Goal: Task Accomplishment & Management: Manage account settings

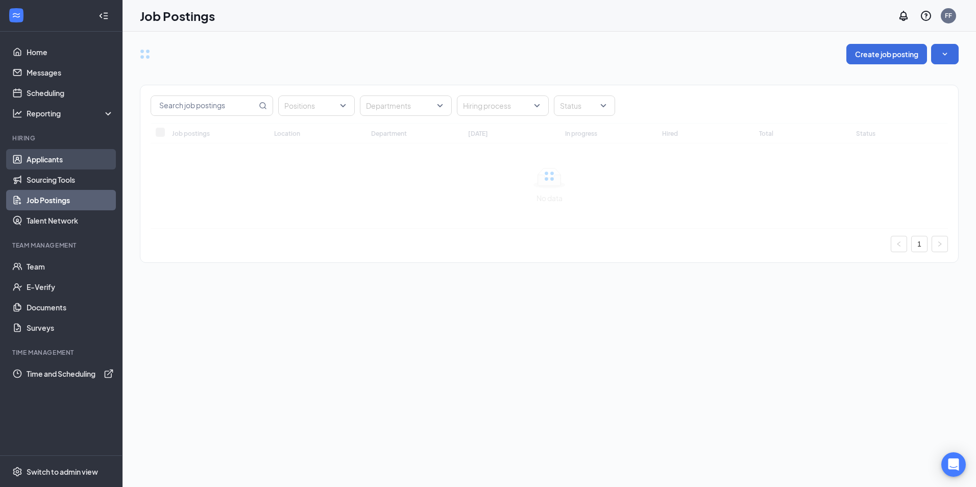
click at [56, 156] on link "Applicants" at bounding box center [70, 159] width 87 height 20
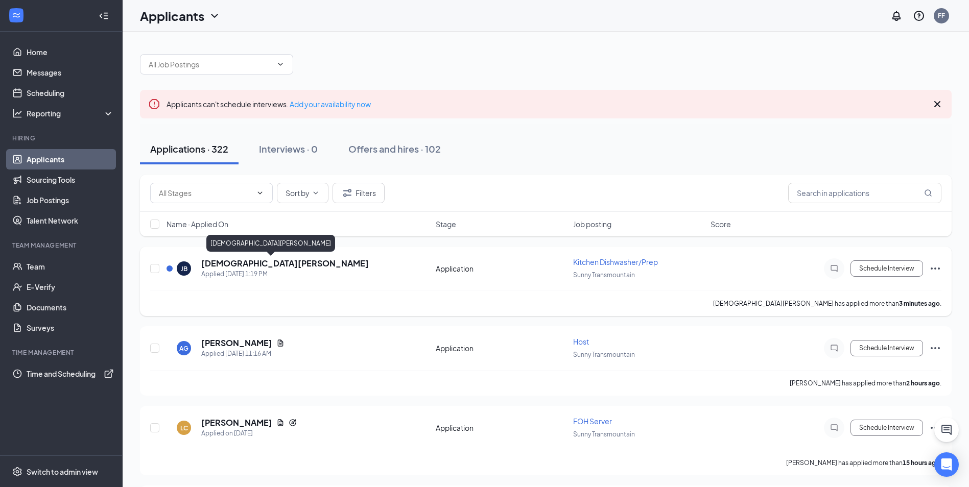
click at [232, 264] on h5 "[DEMOGRAPHIC_DATA][PERSON_NAME]" at bounding box center [284, 263] width 167 height 11
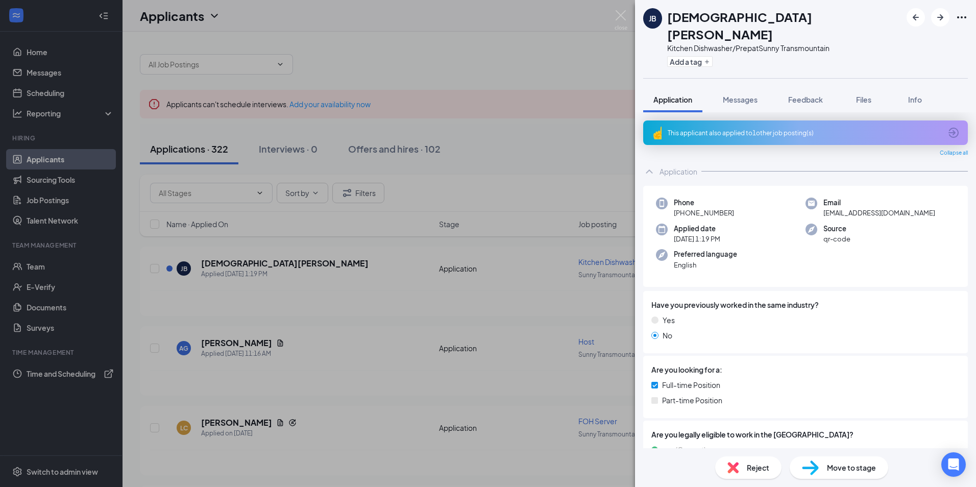
click at [774, 129] on div "This applicant also applied to 1 other job posting(s)" at bounding box center [805, 133] width 274 height 9
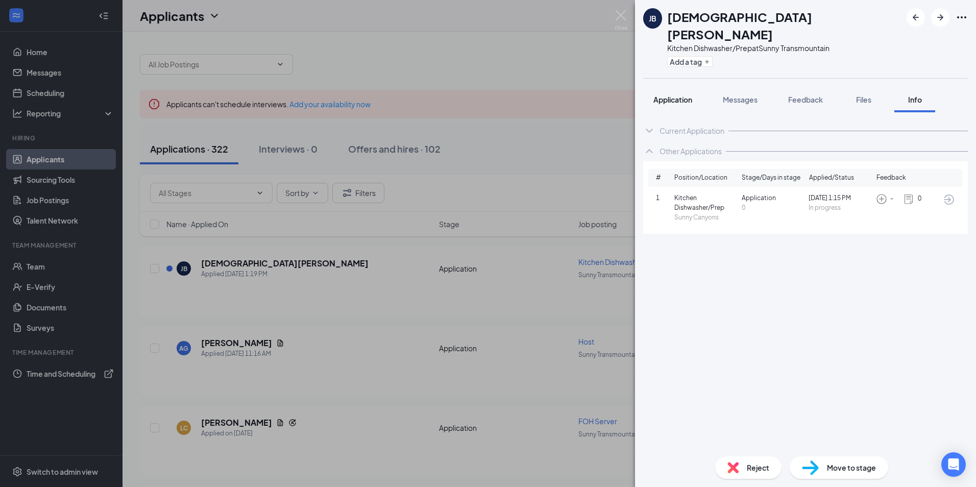
click at [687, 95] on span "Application" at bounding box center [673, 99] width 39 height 9
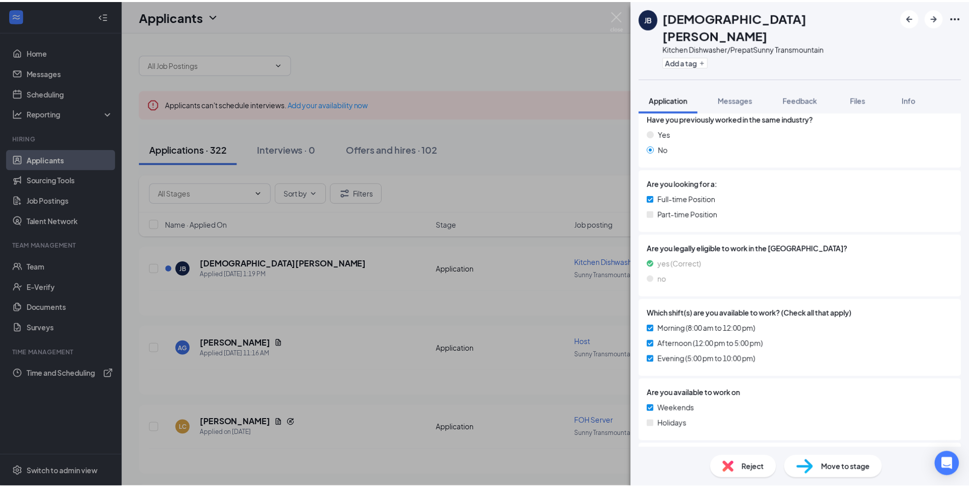
scroll to position [208, 0]
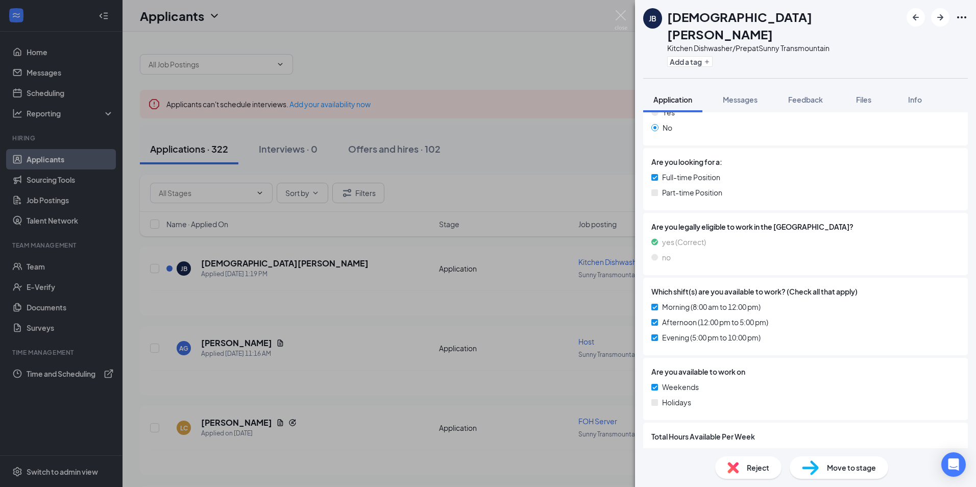
click at [347, 240] on div "[PERSON_NAME][DEMOGRAPHIC_DATA] Kitchen Dishwasher/Prep at Sunny Transmountain …" at bounding box center [488, 243] width 976 height 487
click at [411, 321] on div "[PERSON_NAME][DEMOGRAPHIC_DATA] Kitchen Dishwasher/Prep at Sunny Transmountain …" at bounding box center [488, 243] width 976 height 487
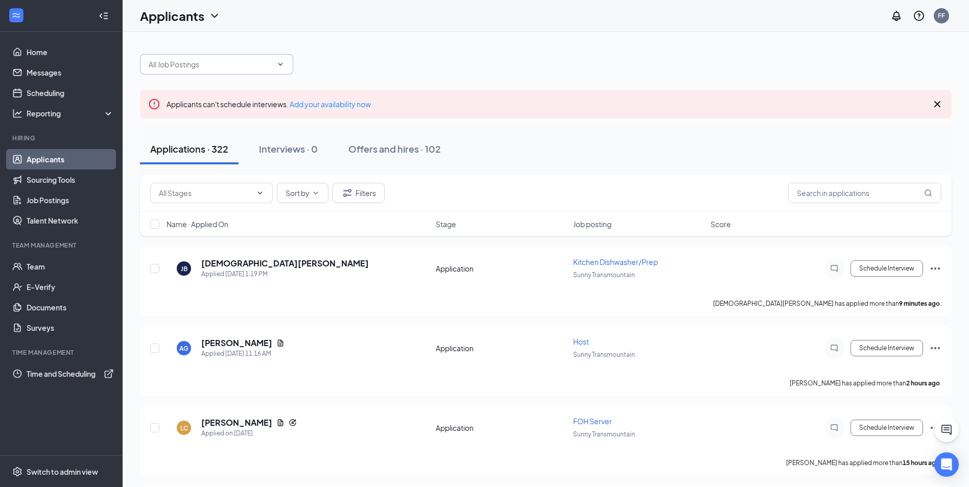
click at [239, 62] on input "text" at bounding box center [211, 64] width 124 height 11
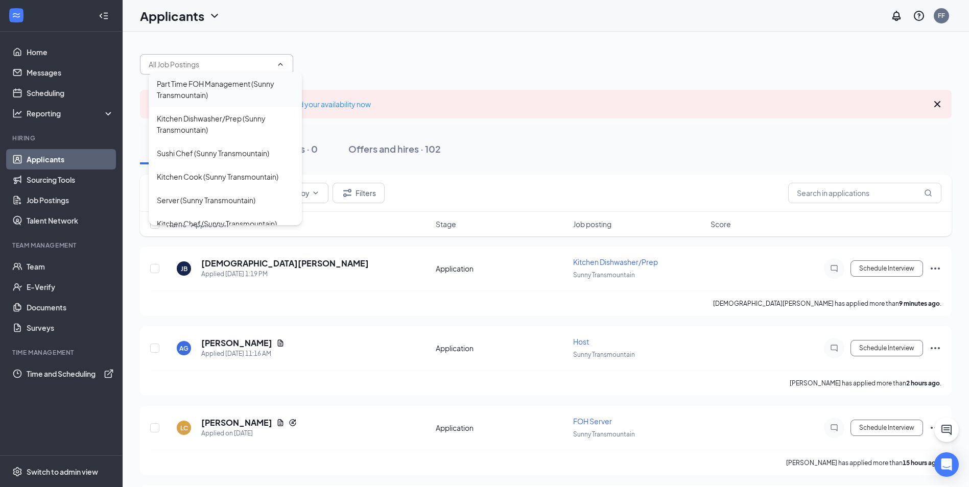
click at [233, 83] on div "Part Time FOH Management (Sunny Transmountain)" at bounding box center [225, 89] width 137 height 22
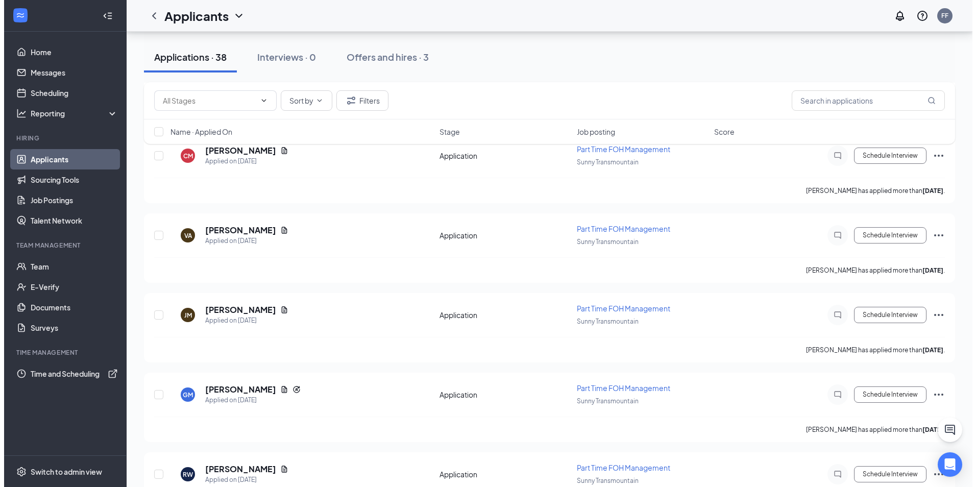
scroll to position [369, 0]
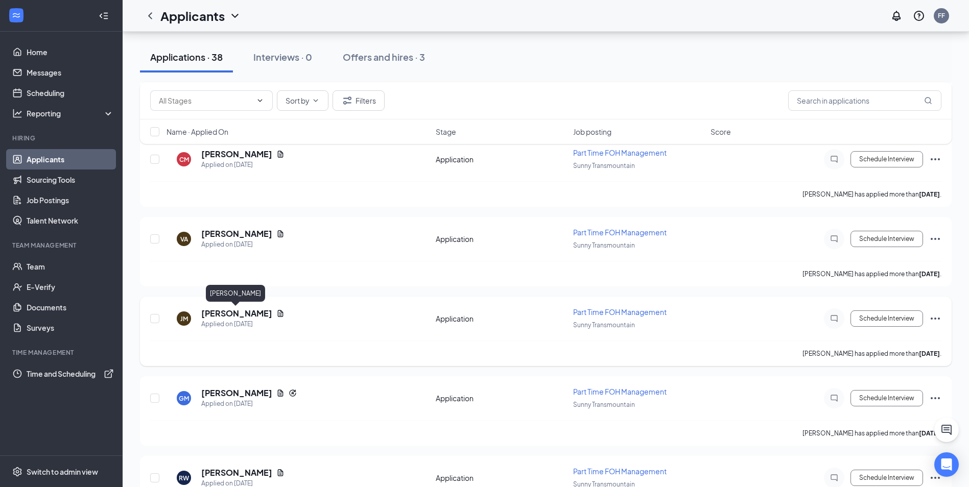
click at [222, 309] on h5 "[PERSON_NAME]" at bounding box center [236, 313] width 71 height 11
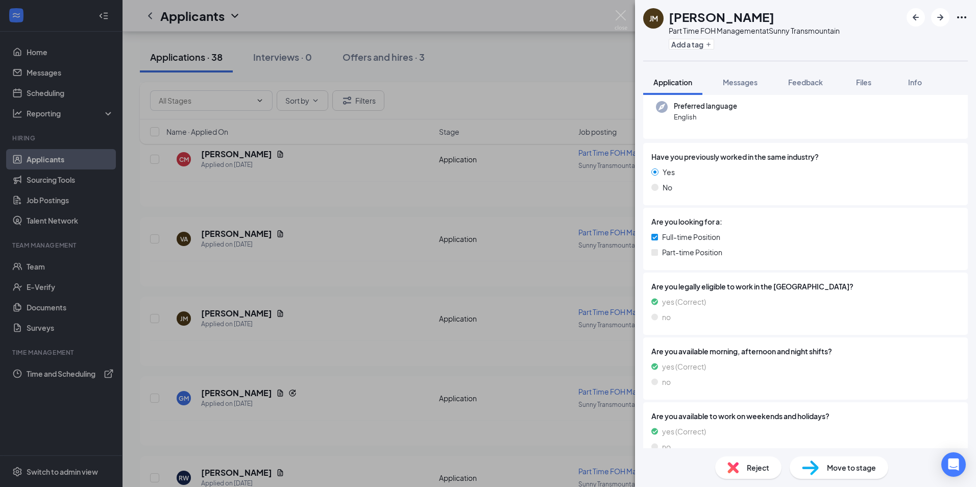
scroll to position [240, 0]
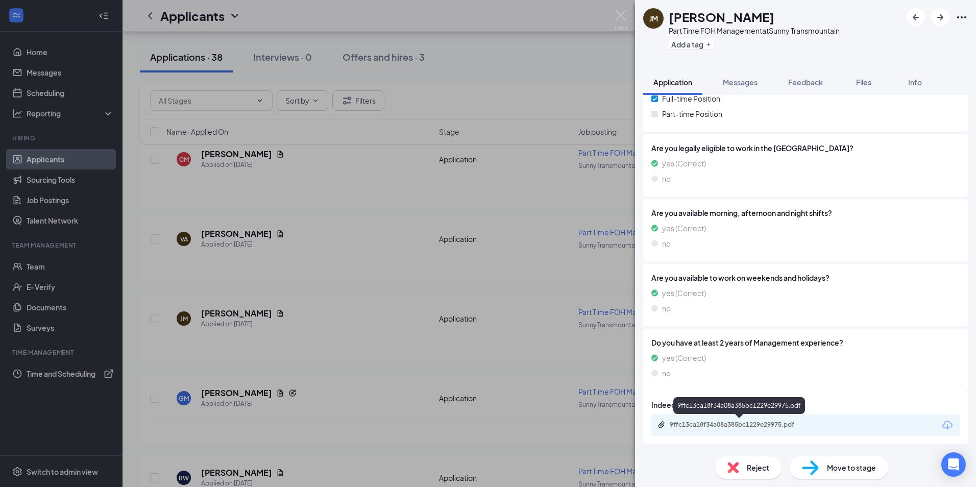
click at [712, 426] on div "9ffc13ca18f34a08a385bc1229e29975.pdf" at bounding box center [741, 425] width 143 height 8
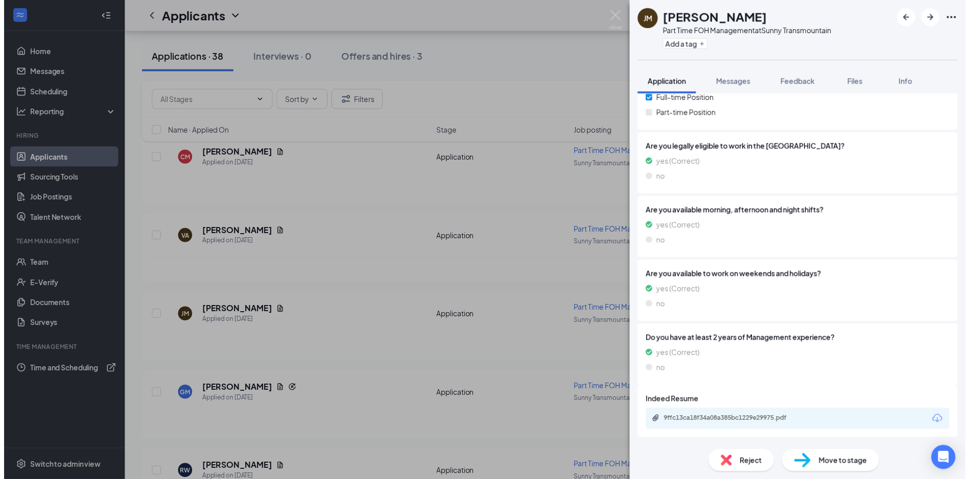
scroll to position [237, 0]
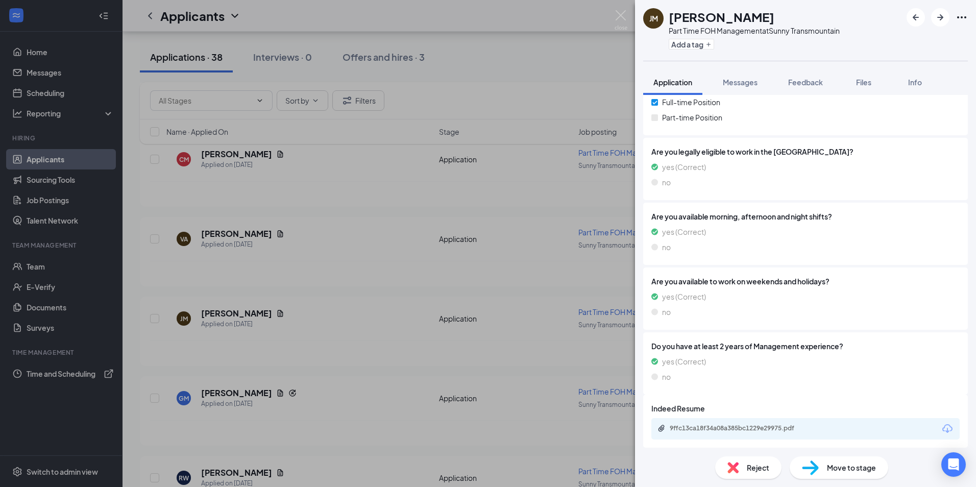
click at [333, 290] on div "[PERSON_NAME] Part Time FOH Management at Sunny Transmountain Add a tag Applica…" at bounding box center [488, 243] width 976 height 487
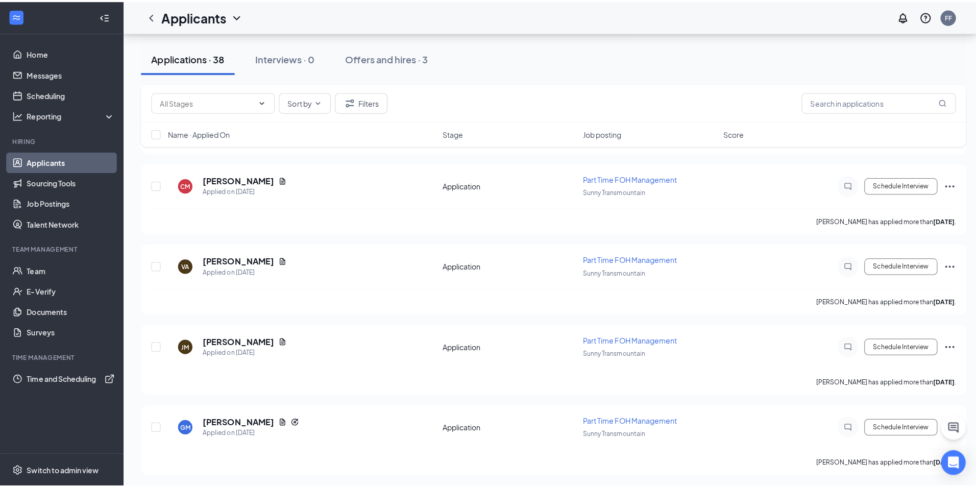
scroll to position [369, 0]
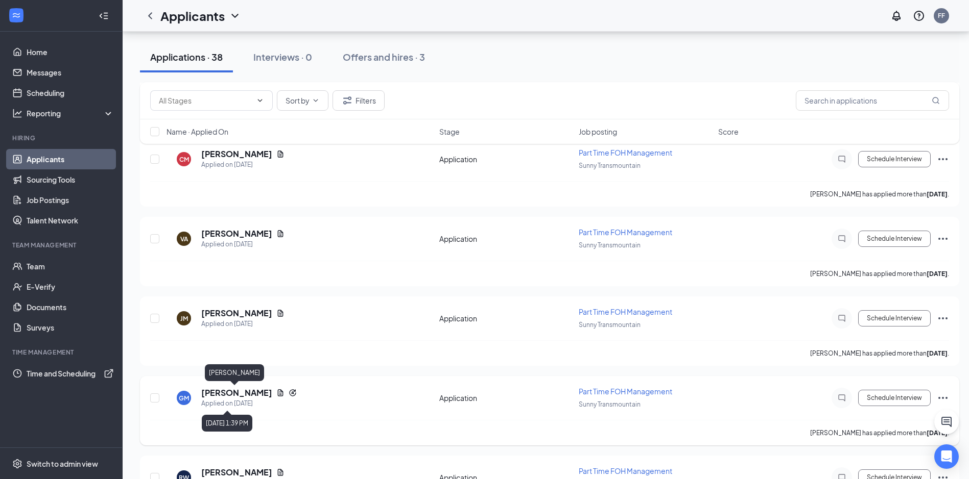
click at [227, 392] on h5 "[PERSON_NAME]" at bounding box center [236, 393] width 71 height 11
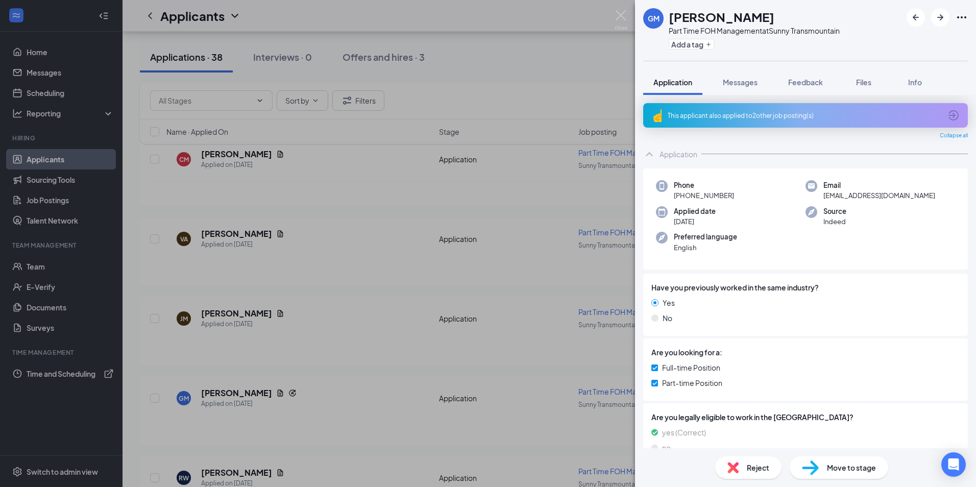
click at [733, 122] on div "This applicant also applied to 2 other job posting(s)" at bounding box center [805, 115] width 325 height 25
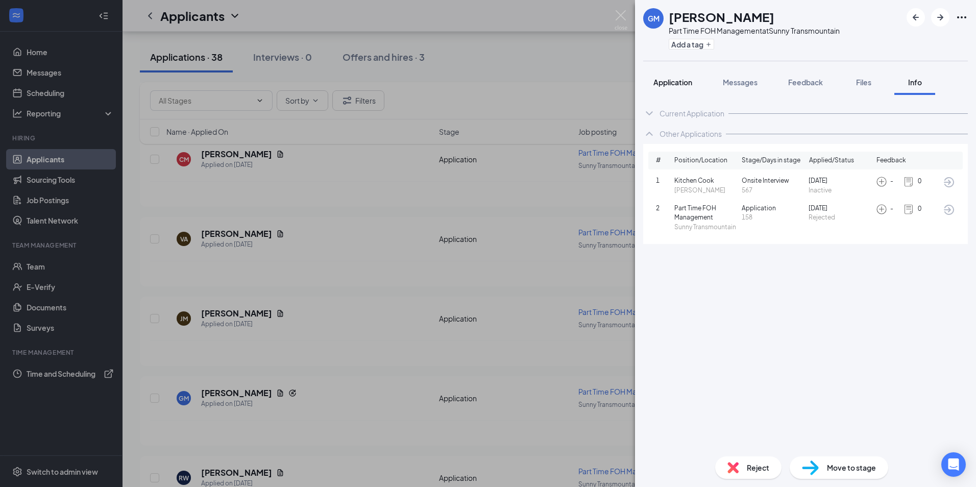
click at [674, 78] on span "Application" at bounding box center [673, 82] width 39 height 9
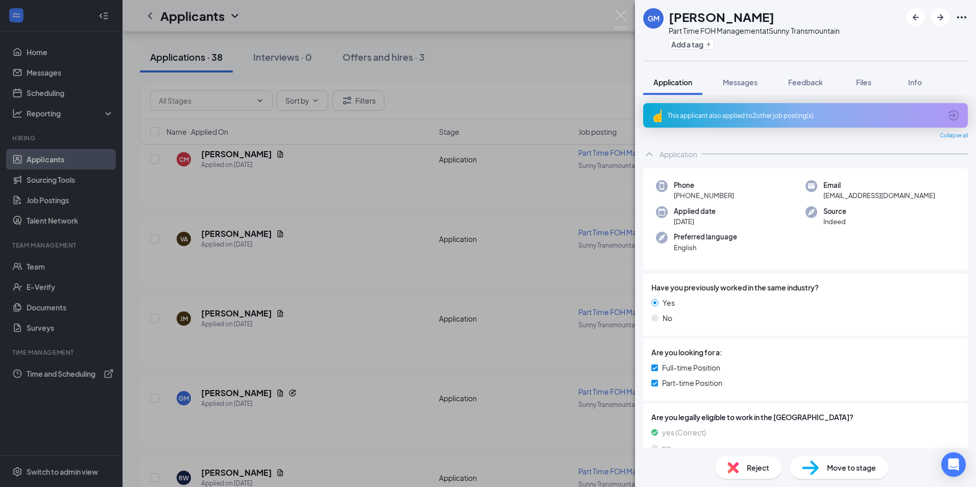
scroll to position [269, 0]
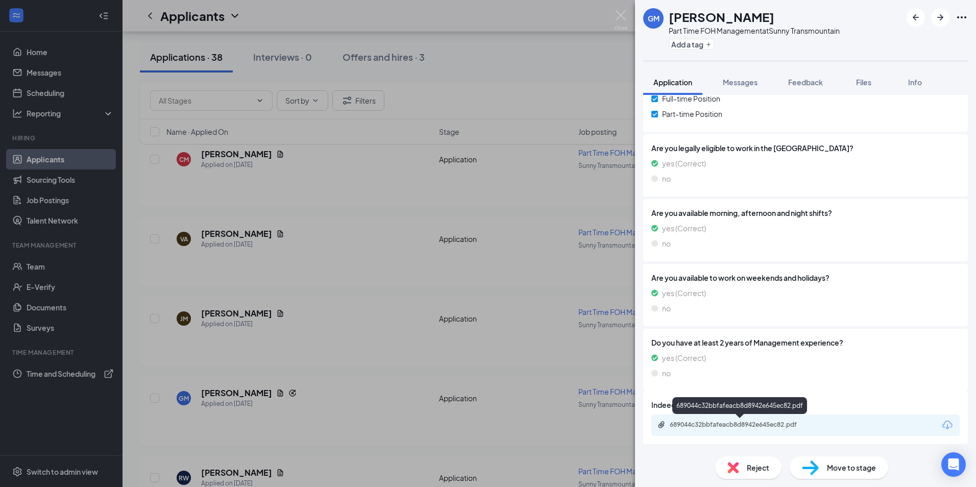
click at [813, 423] on div "689044c32bbfafeacb8d8942e645ec82.pdf" at bounding box center [740, 425] width 165 height 8
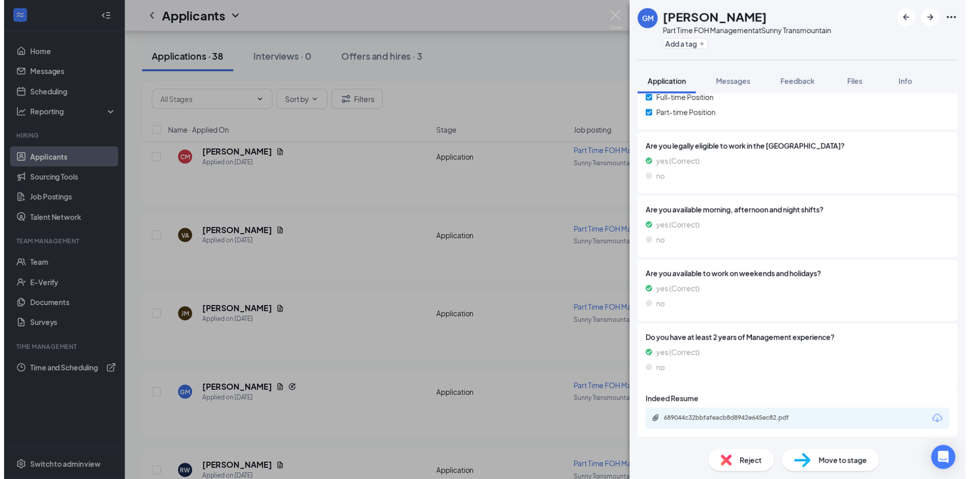
scroll to position [266, 0]
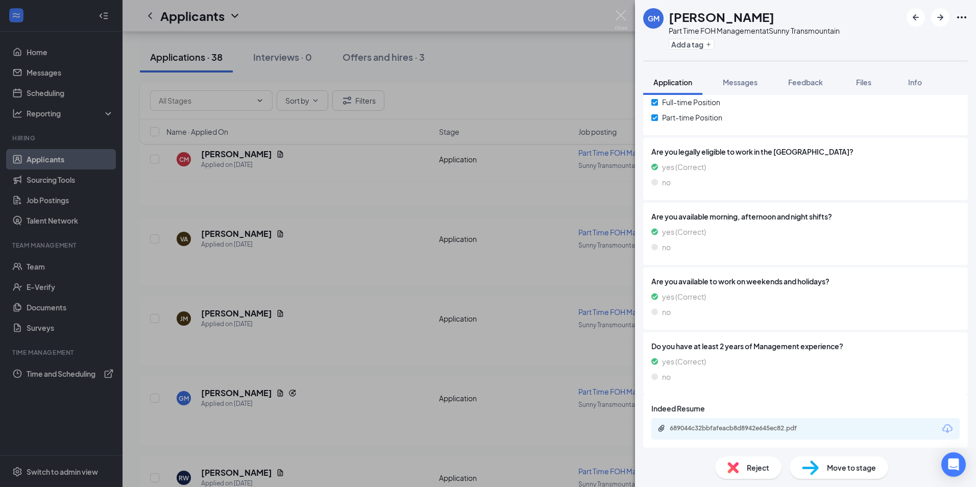
click at [343, 290] on div "GM [PERSON_NAME] Part Time FOH Management at Sunny Transmountain Add a tag Appl…" at bounding box center [488, 243] width 976 height 487
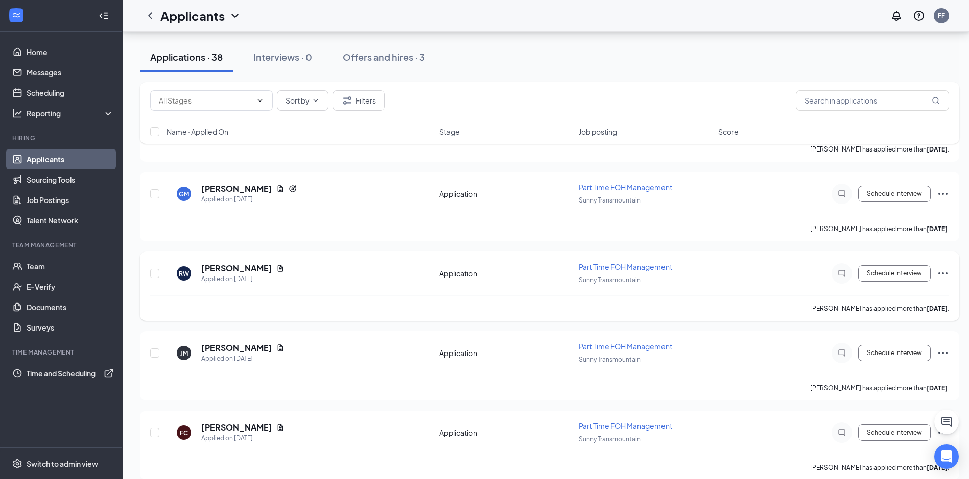
scroll to position [573, 0]
click at [230, 432] on h5 "[PERSON_NAME]" at bounding box center [236, 427] width 71 height 11
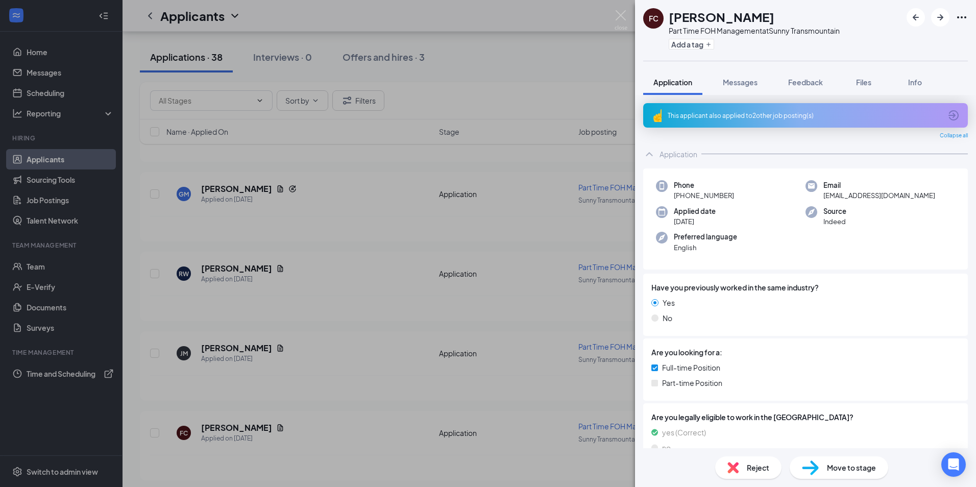
click at [757, 114] on div "This applicant also applied to 2 other job posting(s)" at bounding box center [805, 115] width 274 height 9
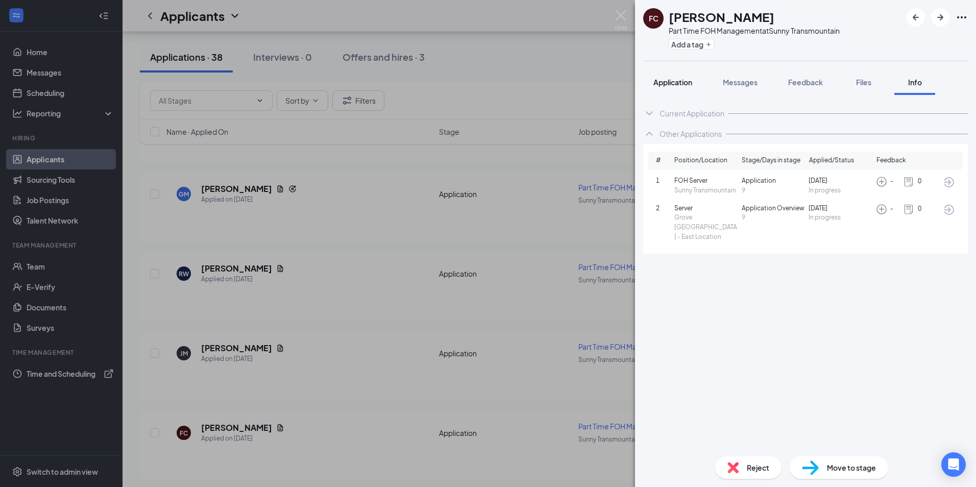
click at [678, 81] on span "Application" at bounding box center [673, 82] width 39 height 9
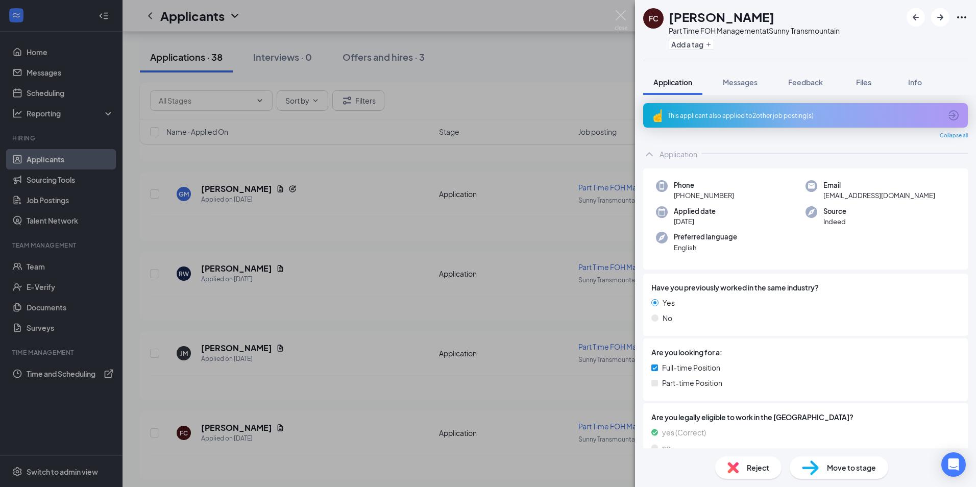
click at [518, 122] on div "FC [PERSON_NAME] Part Time FOH Management at Sunny Transmountain Add a tag Appl…" at bounding box center [488, 243] width 976 height 487
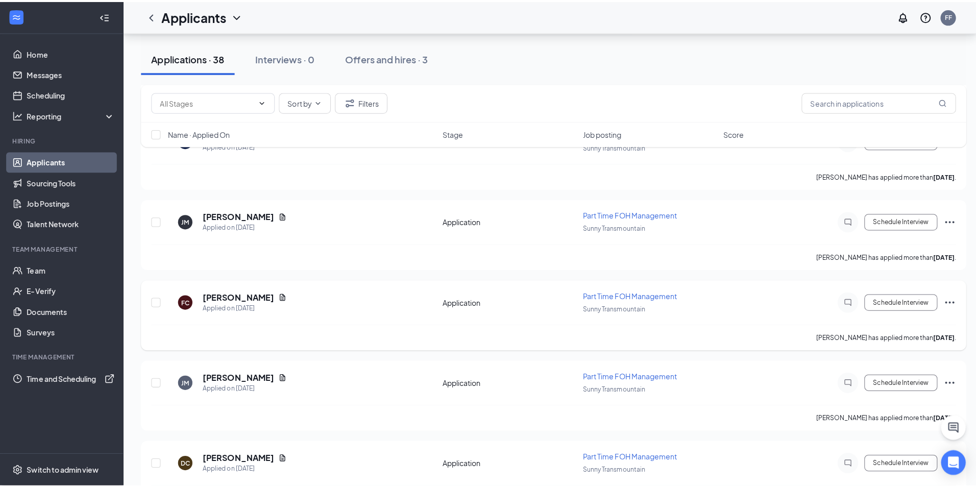
scroll to position [726, 0]
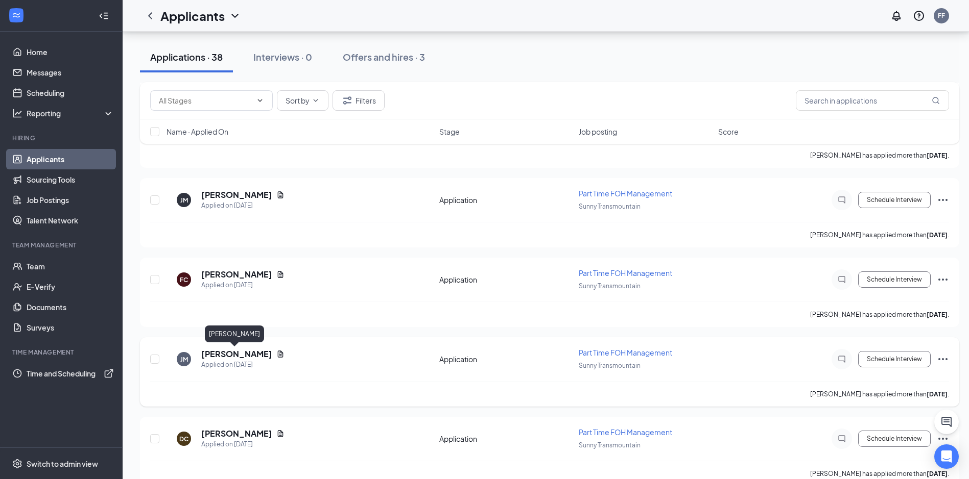
click at [231, 354] on h5 "[PERSON_NAME]" at bounding box center [236, 354] width 71 height 11
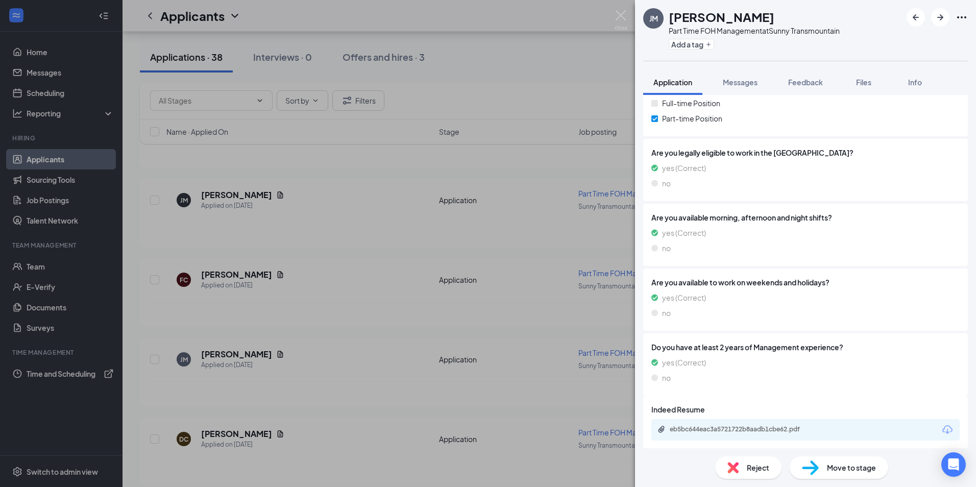
scroll to position [240, 0]
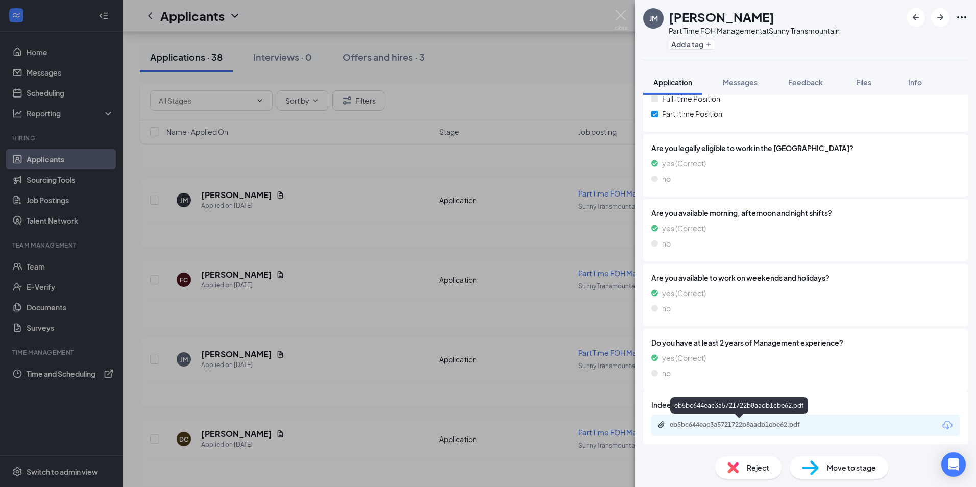
click at [765, 422] on div "eb5bc644eac3a5721722b8aadb1cbe62.pdf" at bounding box center [741, 425] width 143 height 8
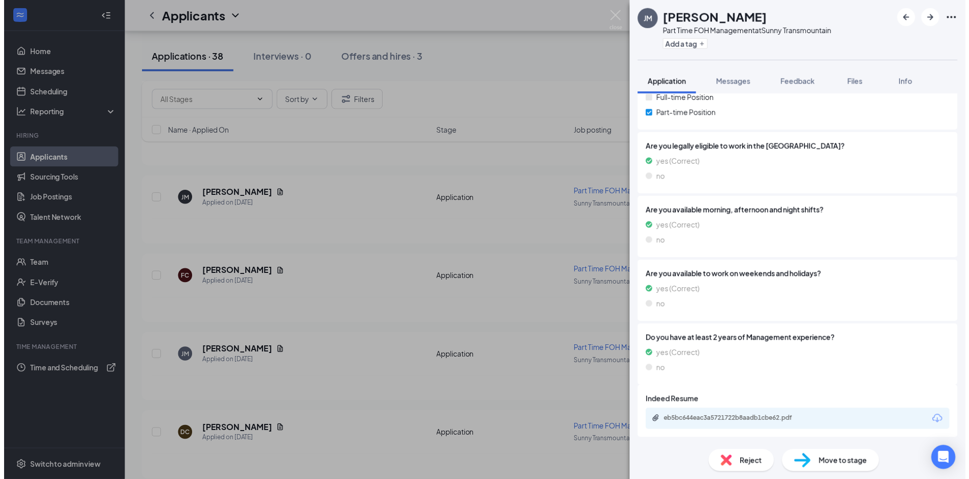
scroll to position [237, 0]
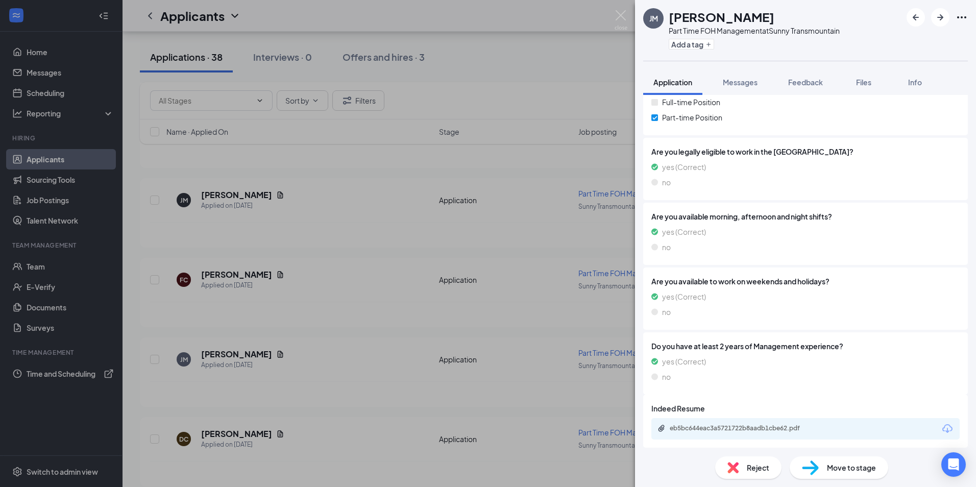
click at [344, 251] on div "[PERSON_NAME] Part Time FOH Management at Sunny Transmountain Add a tag Applica…" at bounding box center [488, 243] width 976 height 487
